Goal: Task Accomplishment & Management: Use online tool/utility

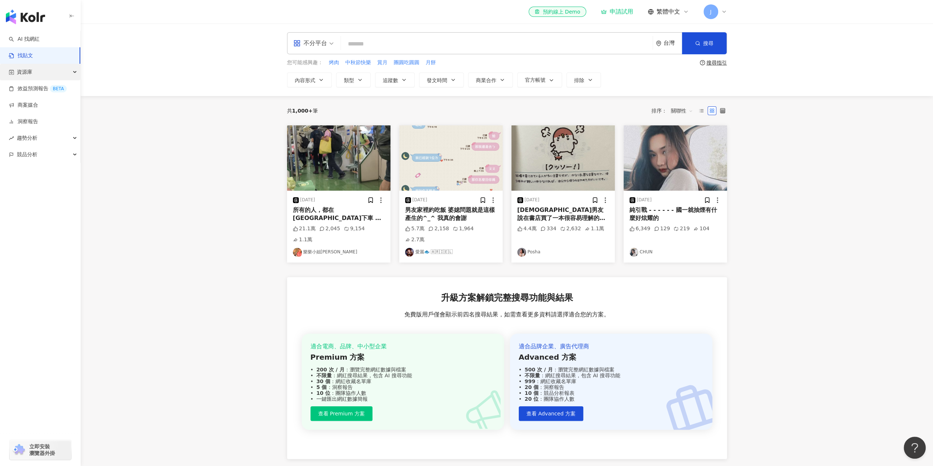
click at [34, 70] on div "資源庫" at bounding box center [40, 72] width 80 height 17
click at [32, 91] on link "網紅管理" at bounding box center [28, 88] width 21 height 7
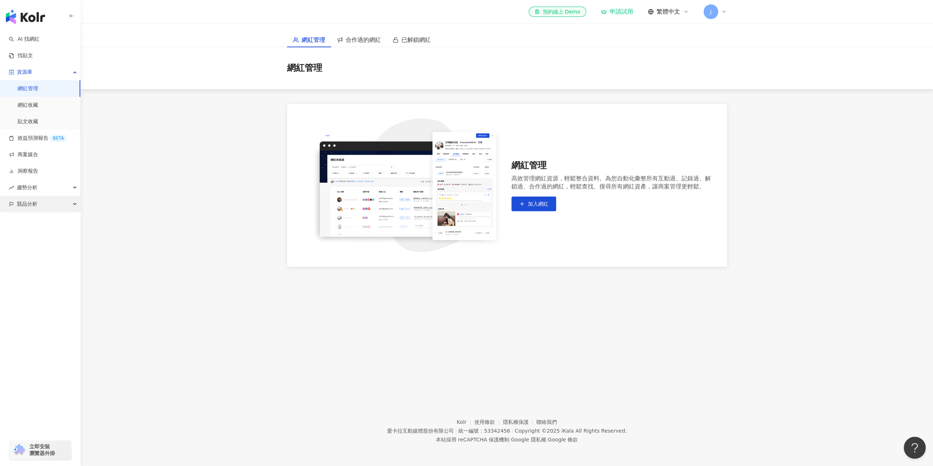
click at [44, 203] on div "競品分析" at bounding box center [40, 204] width 80 height 17
click at [42, 187] on div "趨勢分析" at bounding box center [40, 187] width 80 height 17
click at [38, 173] on link "洞察報告" at bounding box center [23, 171] width 29 height 7
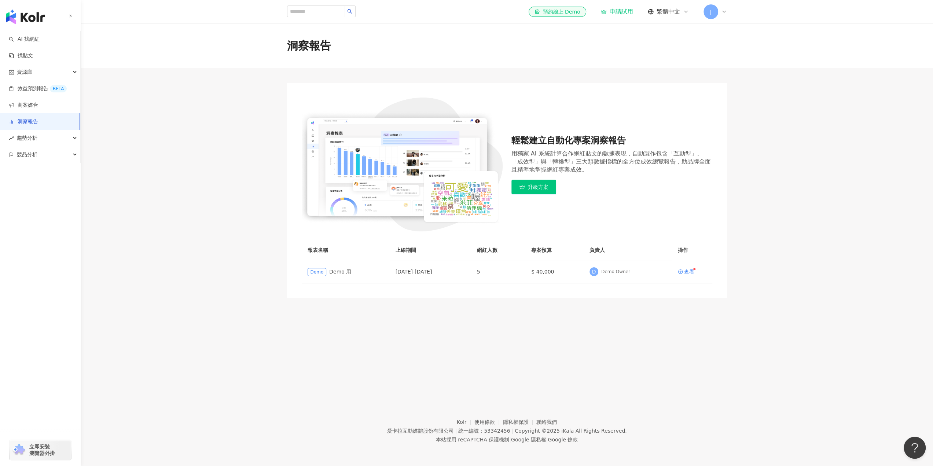
click at [19, 20] on img "button" at bounding box center [25, 17] width 39 height 15
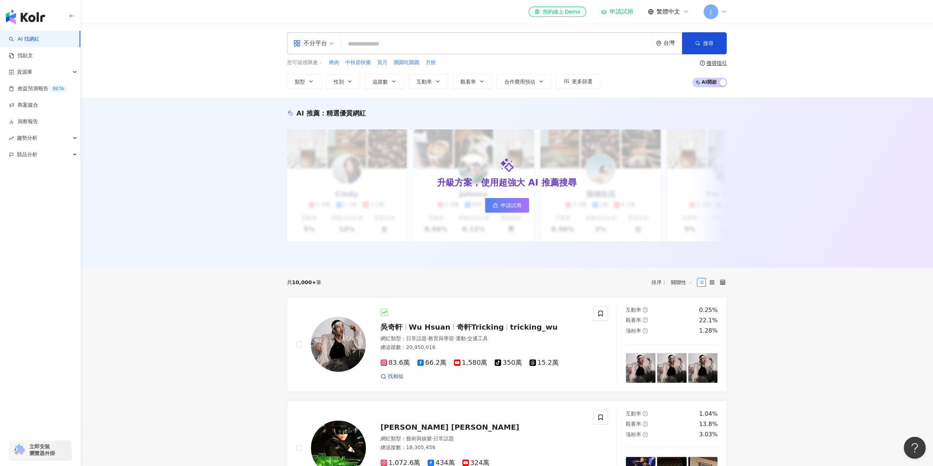
click at [622, 13] on div "申請試用" at bounding box center [617, 11] width 32 height 7
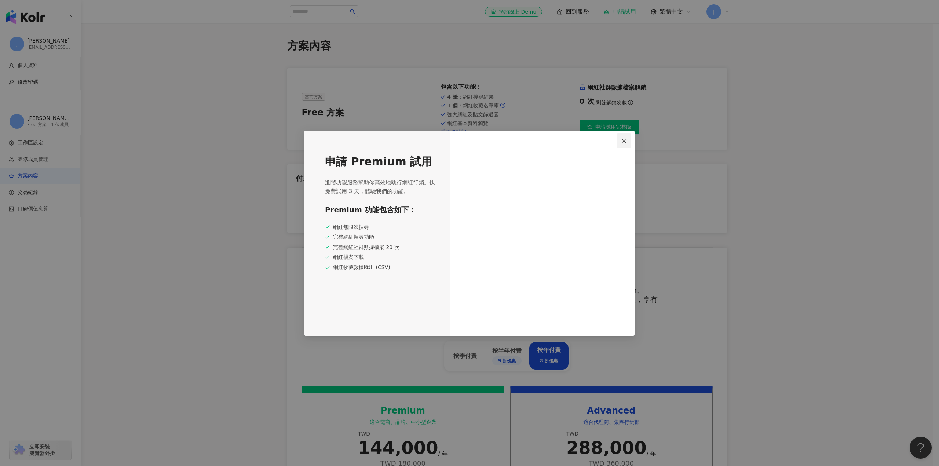
click at [626, 138] on icon "close" at bounding box center [624, 141] width 6 height 6
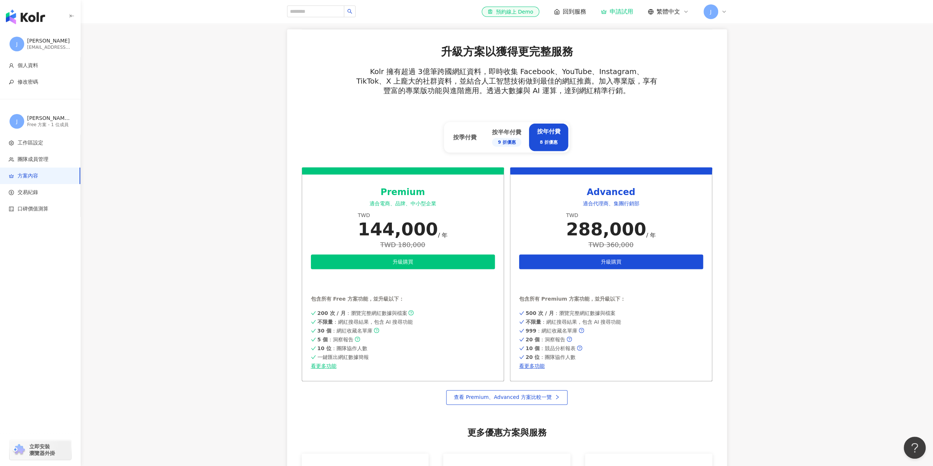
scroll to position [220, 0]
